Goal: Task Accomplishment & Management: Use online tool/utility

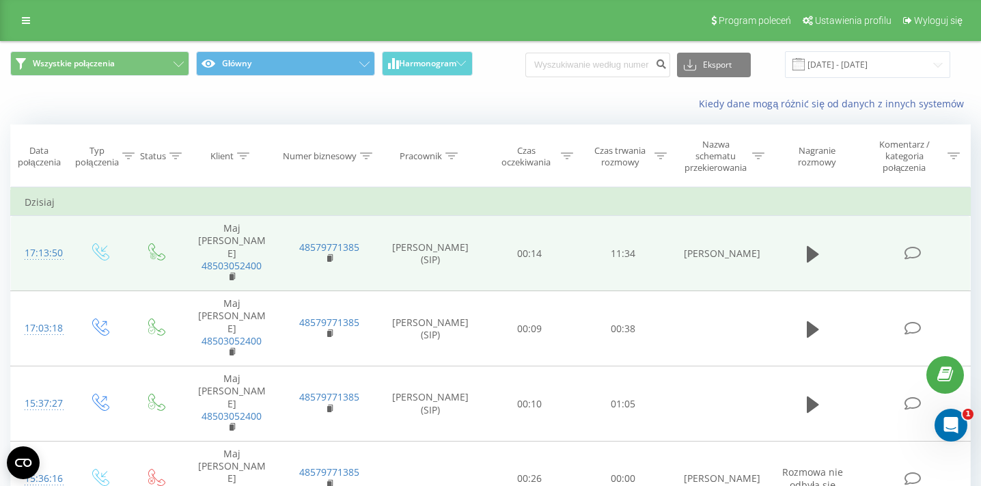
click at [44, 240] on div "17:13:50" at bounding box center [41, 253] width 32 height 27
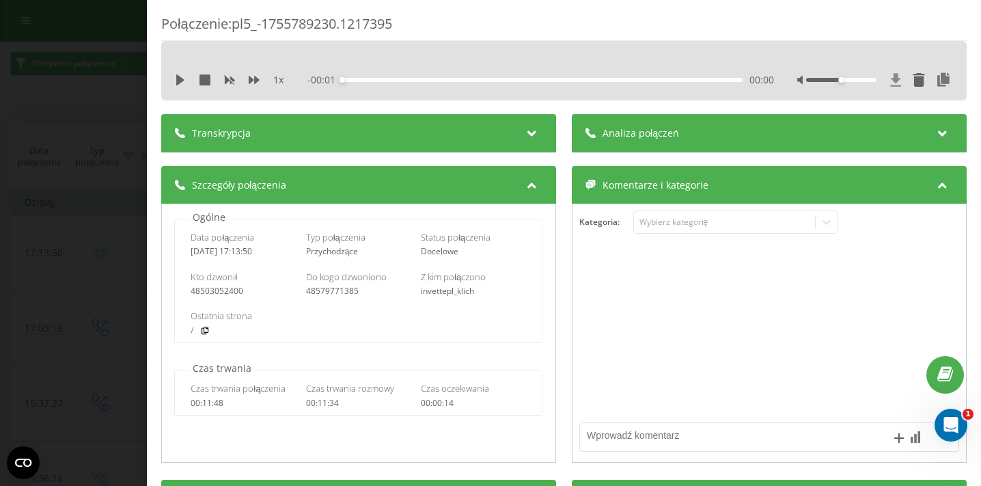
click at [898, 74] on icon at bounding box center [896, 80] width 12 height 14
click at [87, 151] on div "Połączenie : pl5_-1755789230.1217395 1 x - 11:34 00:00 00:00 Transkrypcja Aby m…" at bounding box center [490, 243] width 981 height 486
